Goal: Transaction & Acquisition: Download file/media

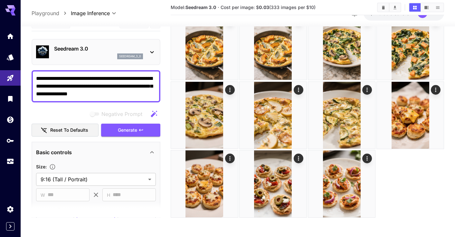
scroll to position [1635, 0]
click at [442, 6] on button "Show images in list view" at bounding box center [437, 7] width 11 height 8
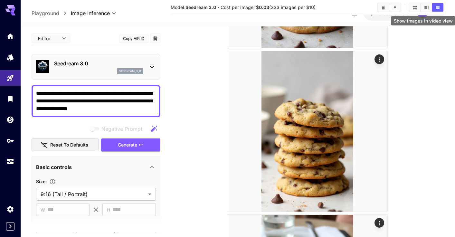
click at [425, 6] on icon "Show images in video view" at bounding box center [426, 7] width 4 height 3
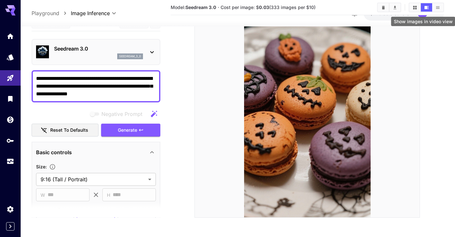
scroll to position [114, 0]
click at [415, 6] on icon "Show images in grid view" at bounding box center [414, 7] width 5 height 5
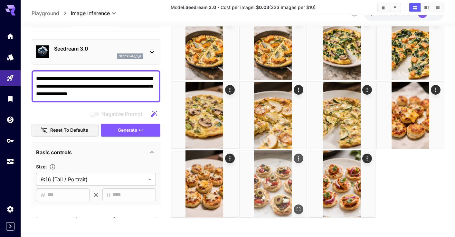
scroll to position [1635, 0]
click at [285, 181] on img at bounding box center [272, 183] width 67 height 67
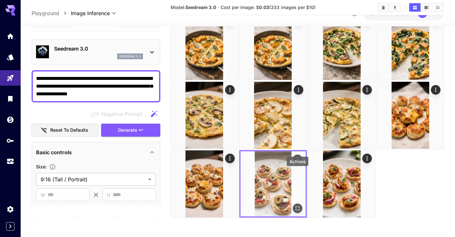
click at [298, 157] on icon "Actions" at bounding box center [297, 159] width 6 height 6
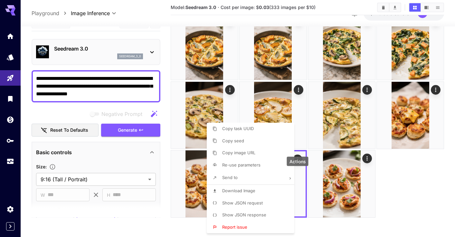
click at [258, 167] on p "Re-use parameters" at bounding box center [241, 165] width 38 height 6
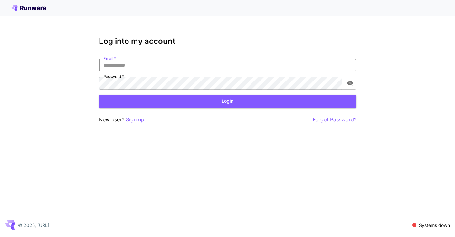
type input "**********"
click at [227, 101] on button "Login" at bounding box center [227, 101] width 257 height 13
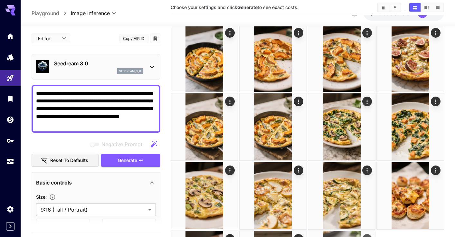
scroll to position [1633, 0]
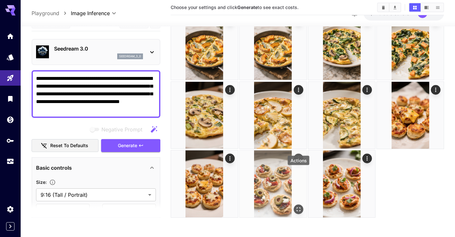
click at [298, 157] on icon "Actions" at bounding box center [298, 158] width 6 height 6
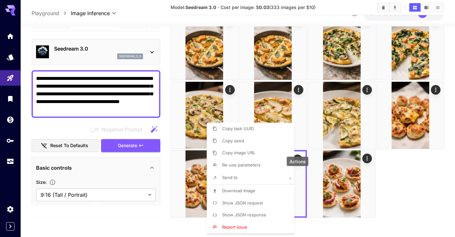
click at [184, 192] on div at bounding box center [227, 118] width 455 height 237
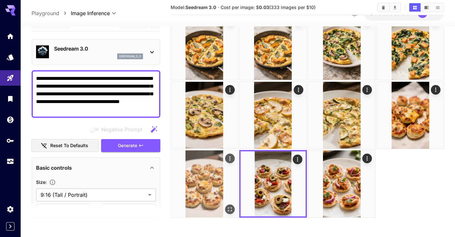
click at [191, 189] on img at bounding box center [204, 183] width 67 height 67
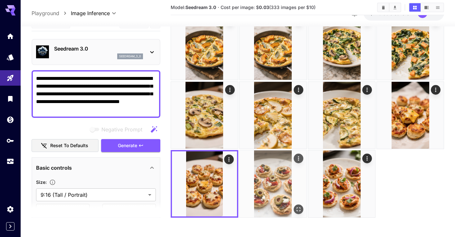
click at [261, 189] on img at bounding box center [272, 183] width 67 height 67
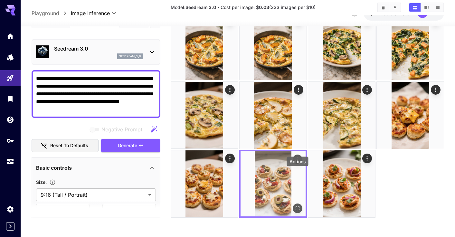
click at [300, 157] on icon "Actions" at bounding box center [297, 159] width 6 height 6
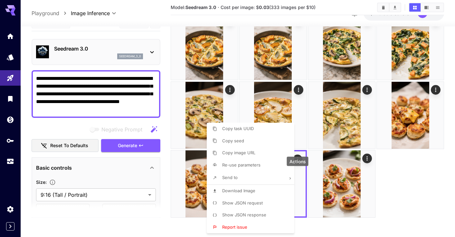
click at [258, 160] on li "Re-use parameters" at bounding box center [252, 165] width 91 height 12
click at [111, 78] on div at bounding box center [227, 118] width 455 height 237
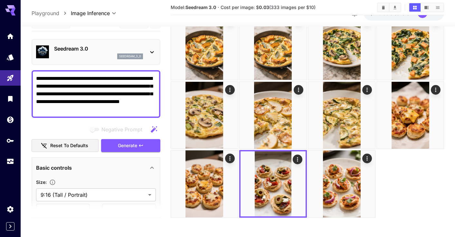
click at [91, 82] on textarea "**********" at bounding box center [96, 94] width 120 height 39
drag, startPoint x: 92, startPoint y: 77, endPoint x: 43, endPoint y: 73, distance: 48.7
click at [43, 73] on div "**********" at bounding box center [96, 94] width 129 height 48
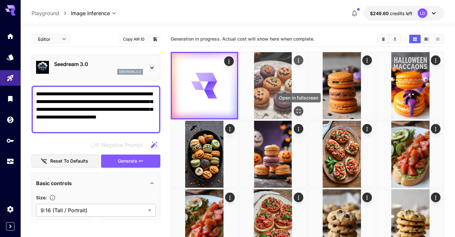
click at [296, 112] on icon "Open in fullscreen" at bounding box center [298, 111] width 6 height 6
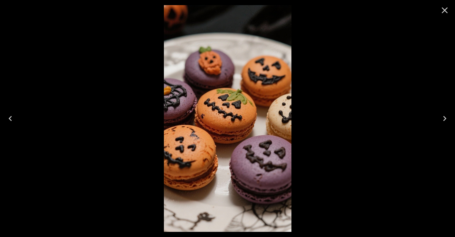
click at [442, 10] on icon "Close" at bounding box center [444, 10] width 10 height 10
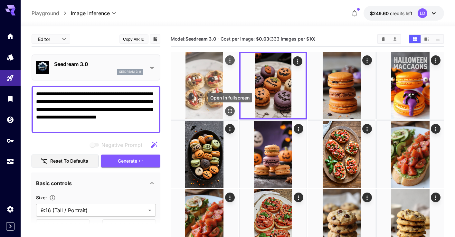
click at [227, 112] on icon "Open in fullscreen" at bounding box center [229, 111] width 6 height 6
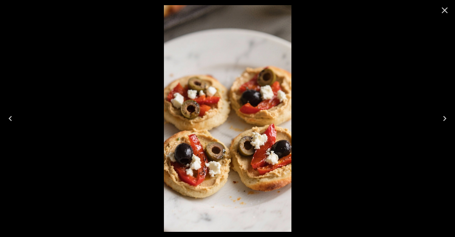
click at [442, 14] on icon "Close" at bounding box center [444, 10] width 10 height 10
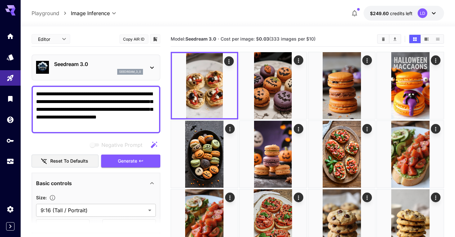
drag, startPoint x: 86, startPoint y: 93, endPoint x: 154, endPoint y: 102, distance: 68.8
click at [154, 102] on textarea "**********" at bounding box center [96, 109] width 120 height 39
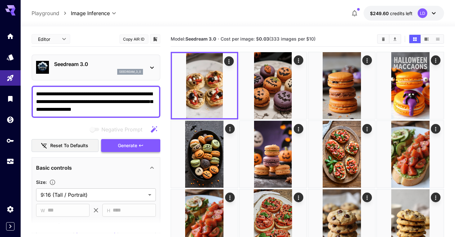
type textarea "**********"
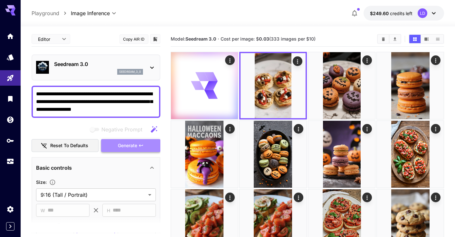
click at [137, 148] on button "Generate" at bounding box center [130, 145] width 59 height 13
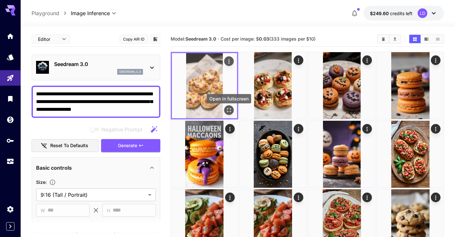
click at [227, 111] on icon "Open in fullscreen" at bounding box center [229, 110] width 4 height 4
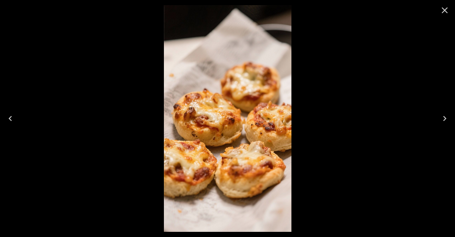
click at [442, 11] on icon "Close" at bounding box center [444, 10] width 10 height 10
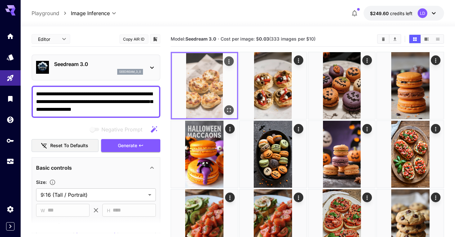
click at [229, 60] on icon "Actions" at bounding box center [228, 61] width 1 height 4
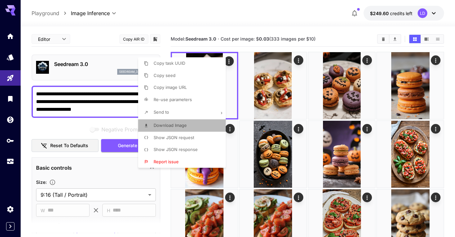
click at [192, 124] on li "Download Image" at bounding box center [183, 125] width 91 height 12
